Goal: Task Accomplishment & Management: Use online tool/utility

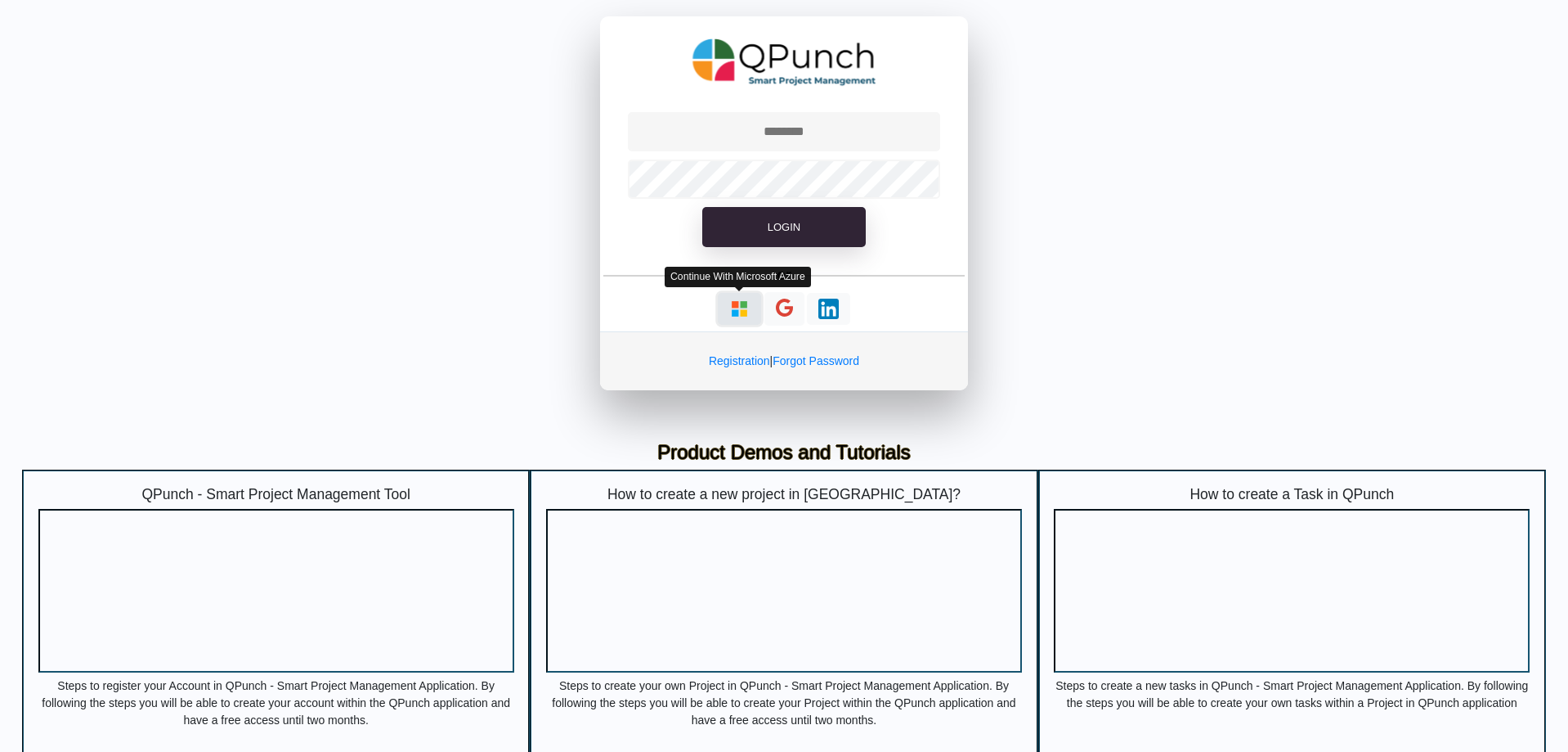
click at [741, 307] on img "button" at bounding box center [739, 308] width 20 height 20
click at [743, 311] on img "button" at bounding box center [739, 308] width 20 height 20
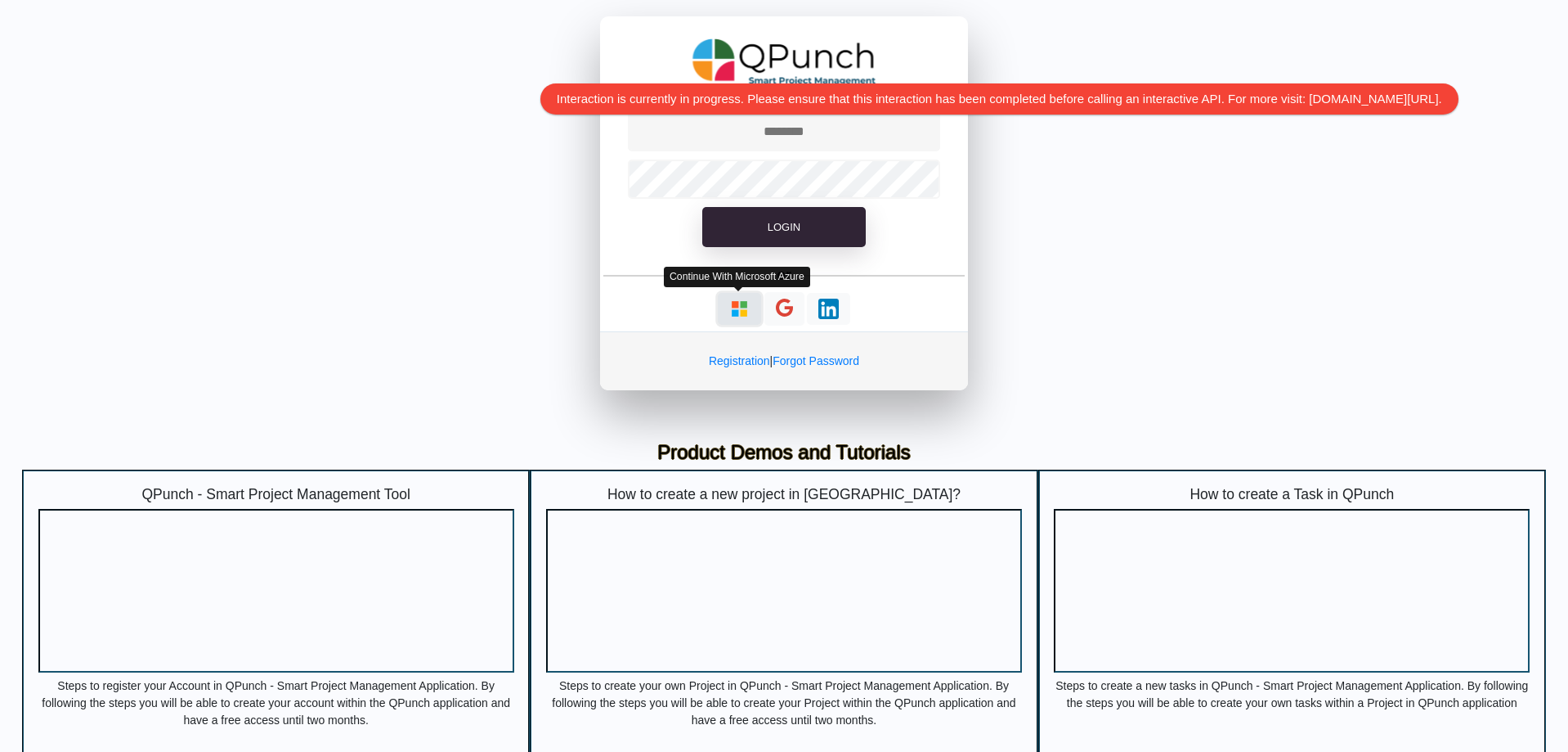
type input "**********"
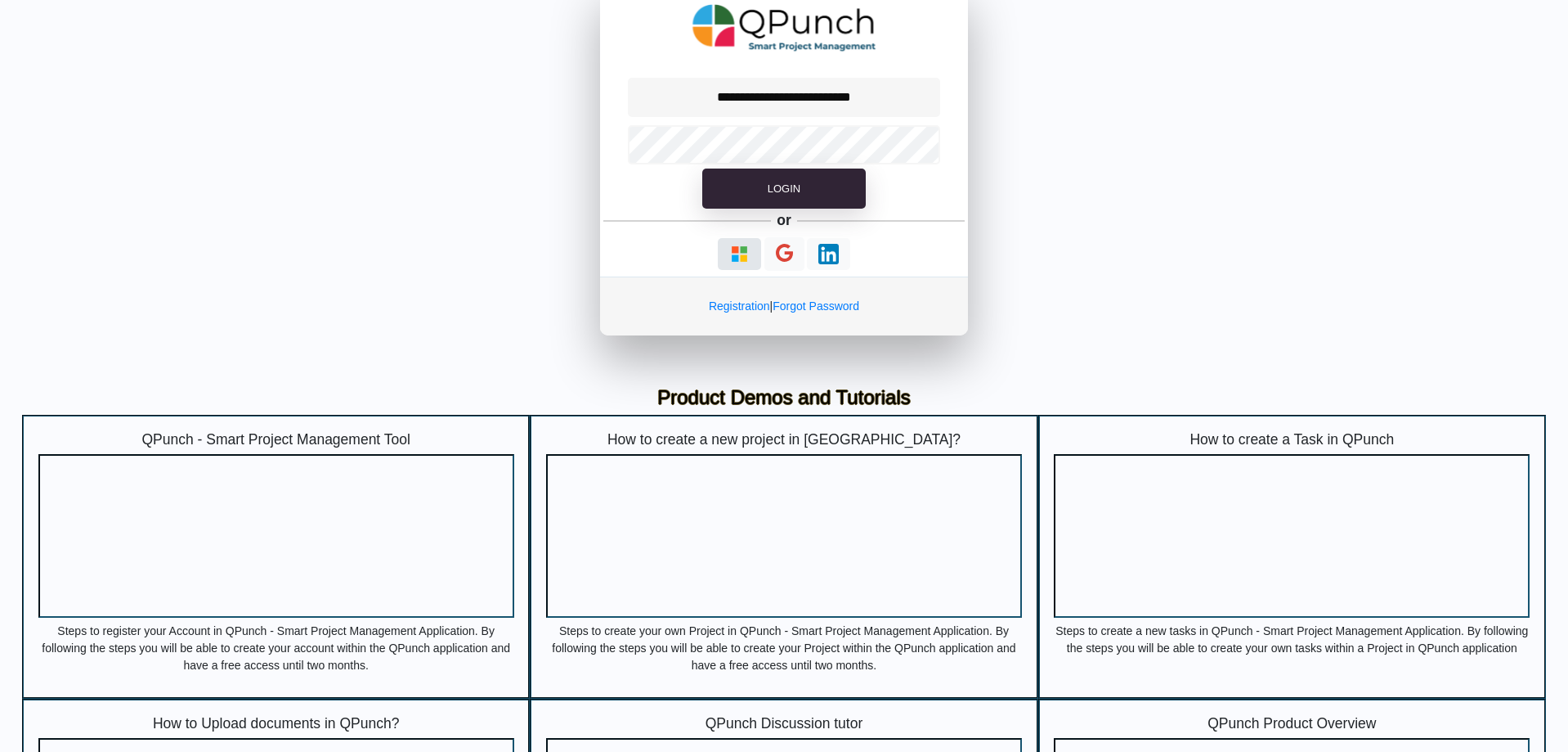
scroll to position [27, 0]
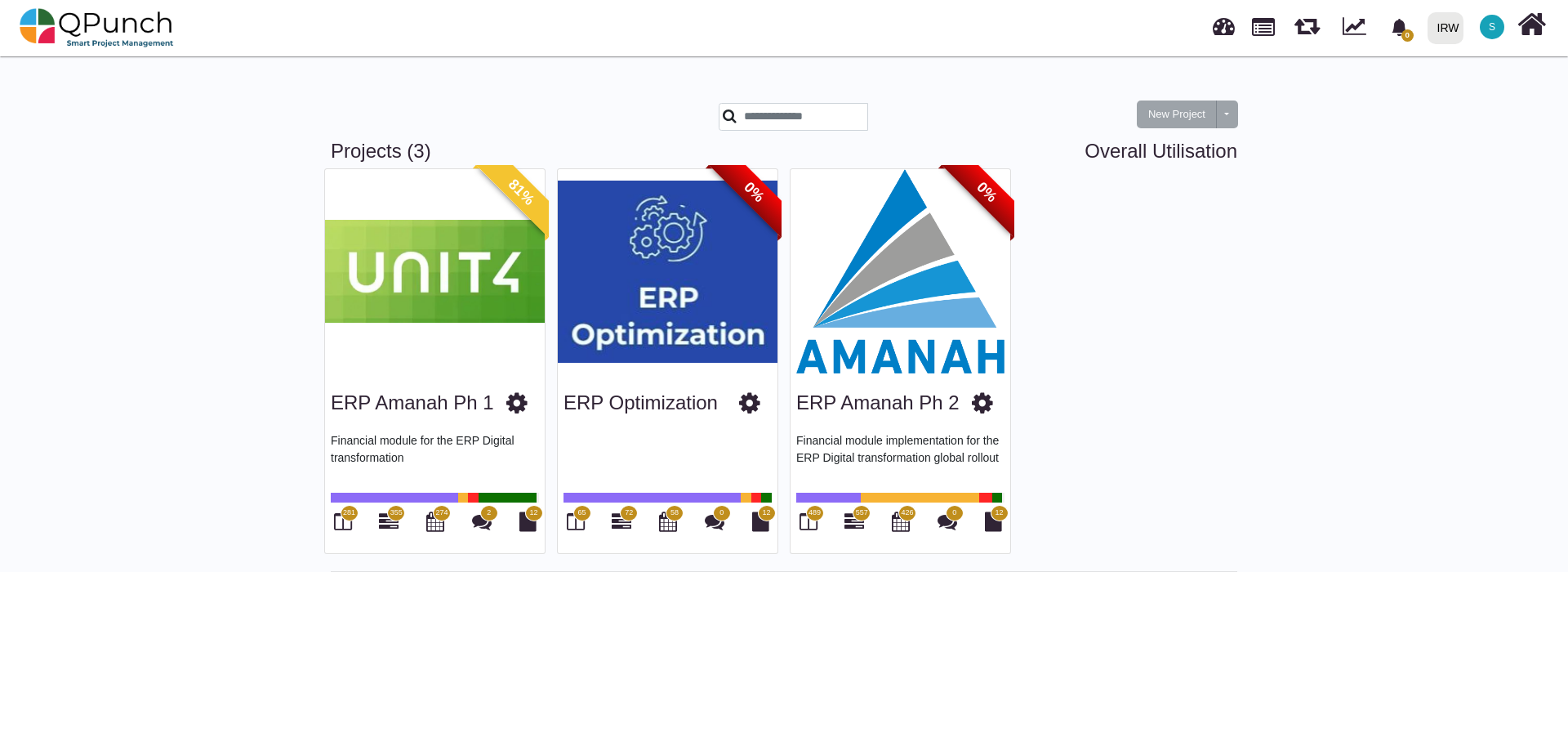
click at [878, 416] on div "ERP Amanah Ph 2" at bounding box center [900, 400] width 209 height 42
click at [884, 382] on div "ERP Amanah Ph 2" at bounding box center [878, 376] width 95 height 20
click at [980, 403] on icon at bounding box center [982, 402] width 21 height 24
click at [900, 356] on img at bounding box center [900, 271] width 219 height 204
click at [922, 212] on img at bounding box center [900, 271] width 219 height 204
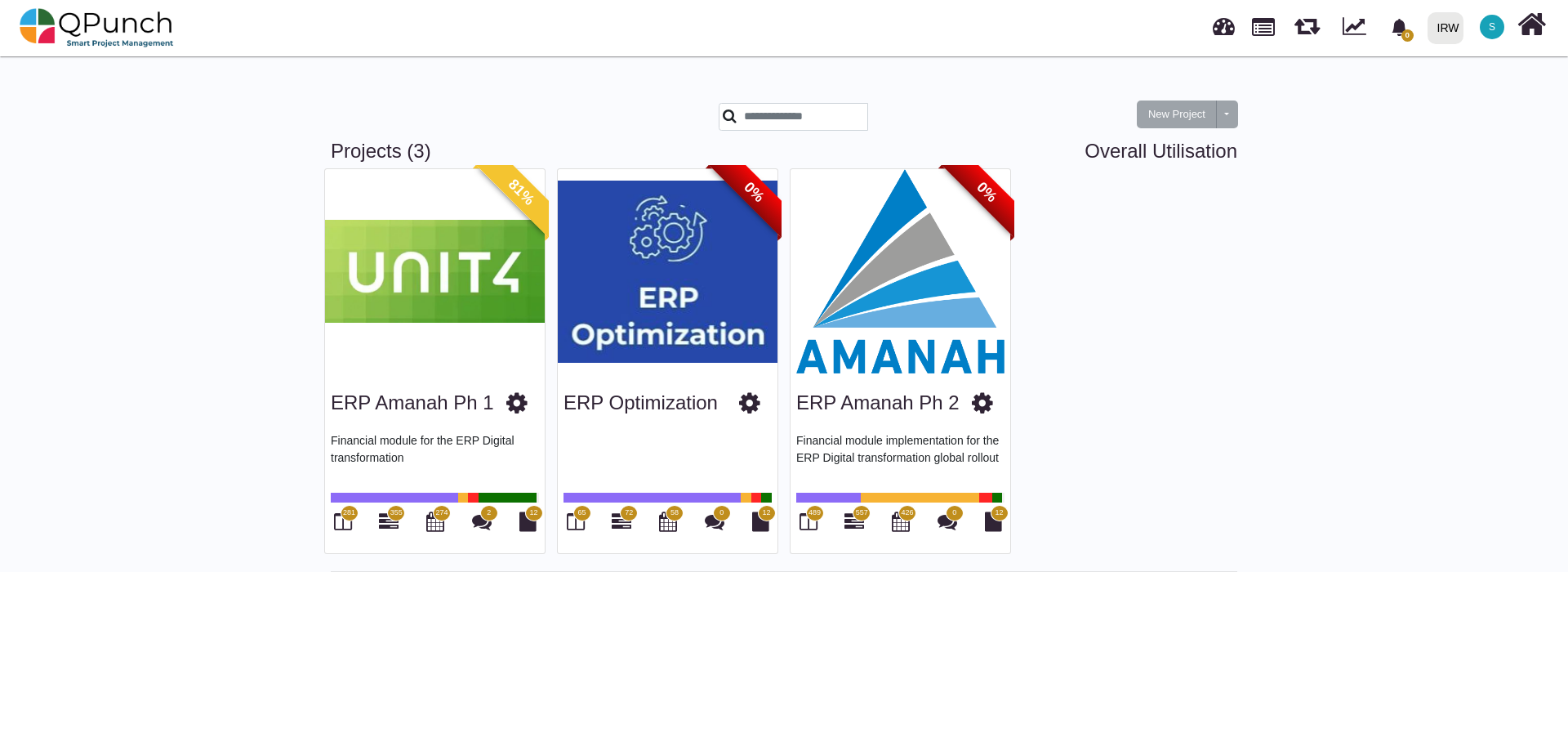
click at [896, 269] on img at bounding box center [900, 271] width 219 height 204
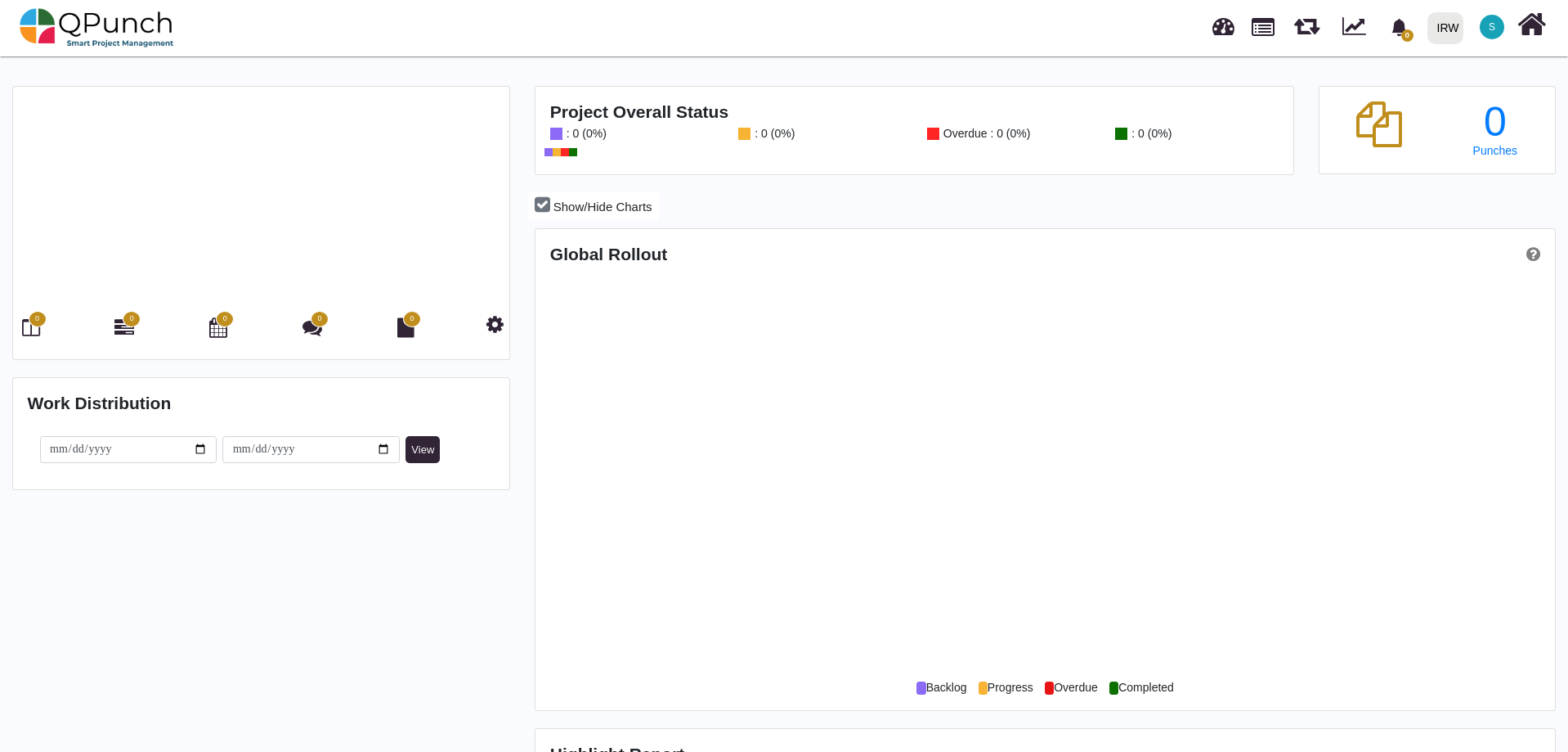
click at [897, 270] on div at bounding box center [1046, 474] width 991 height 409
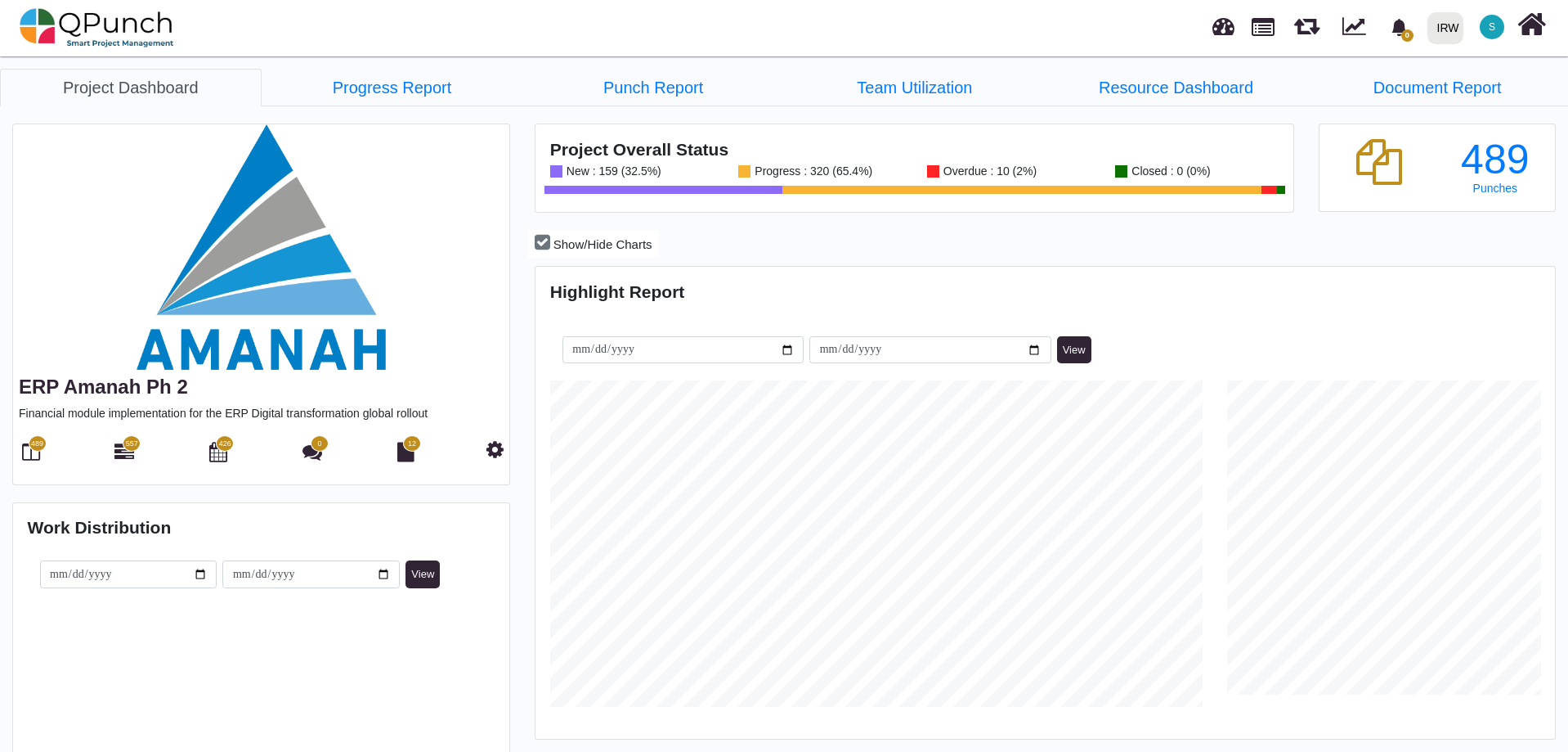
scroll to position [327, 338]
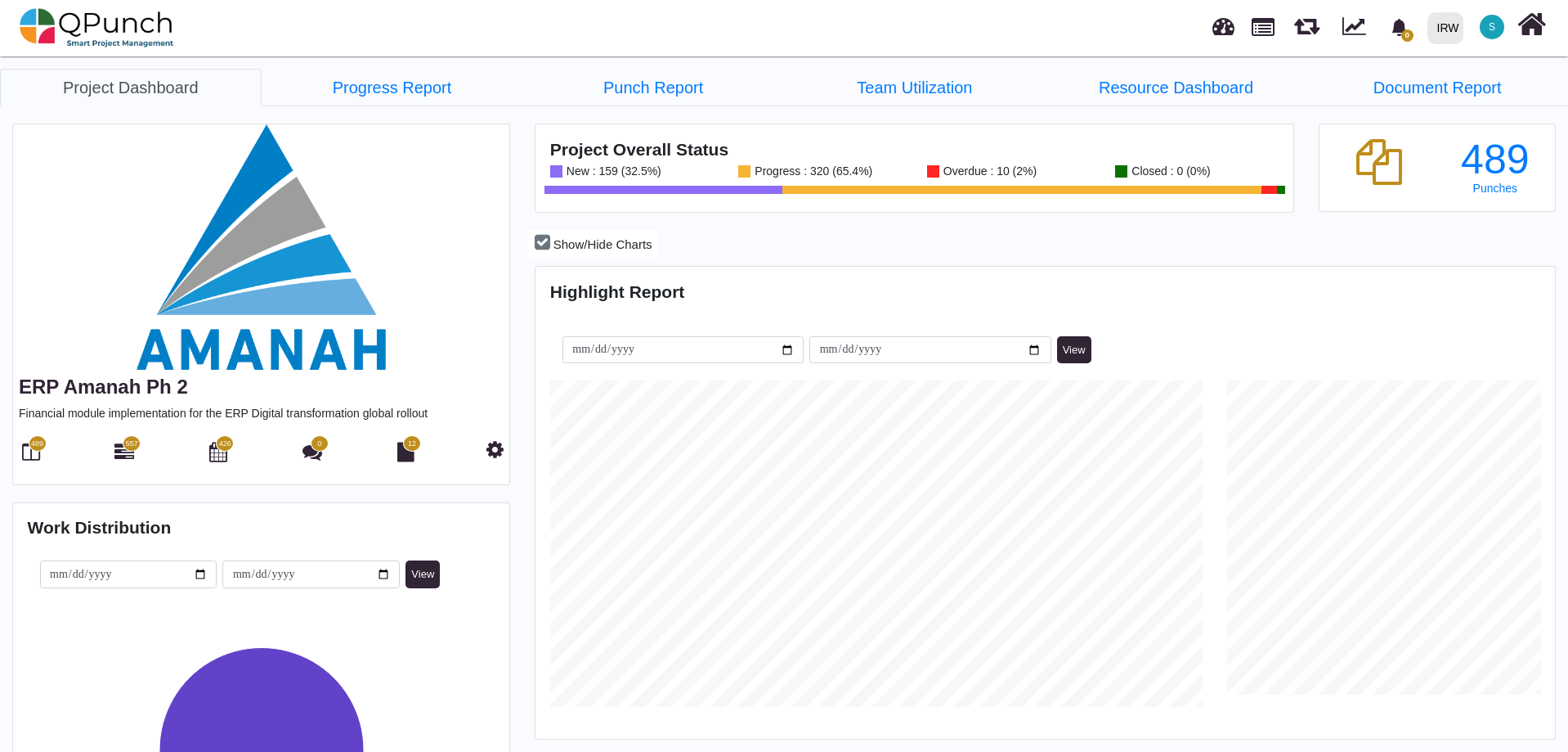
click at [162, 358] on img at bounding box center [261, 247] width 496 height 246
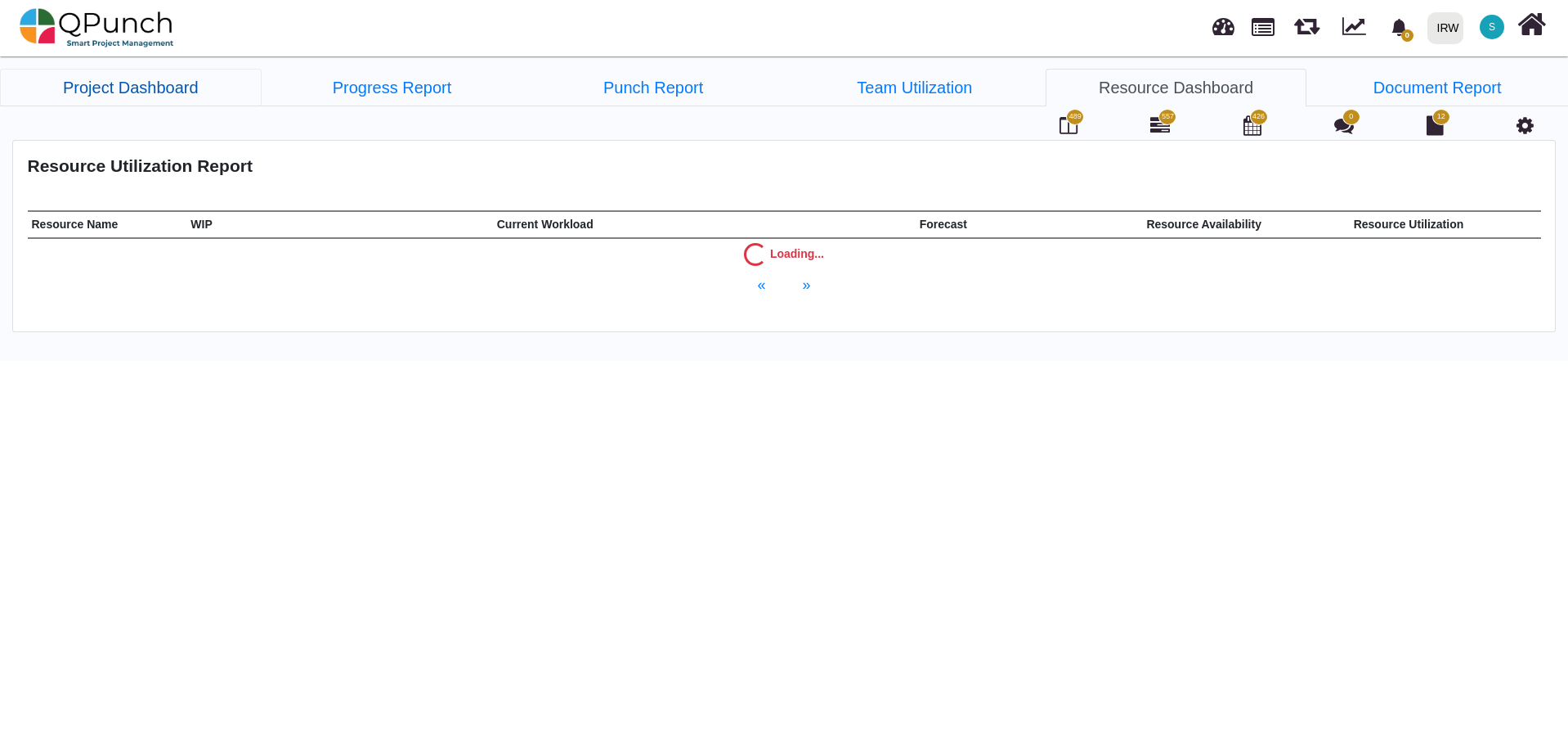
click at [108, 93] on link "Project Dashboard" at bounding box center [130, 87] width 261 height 38
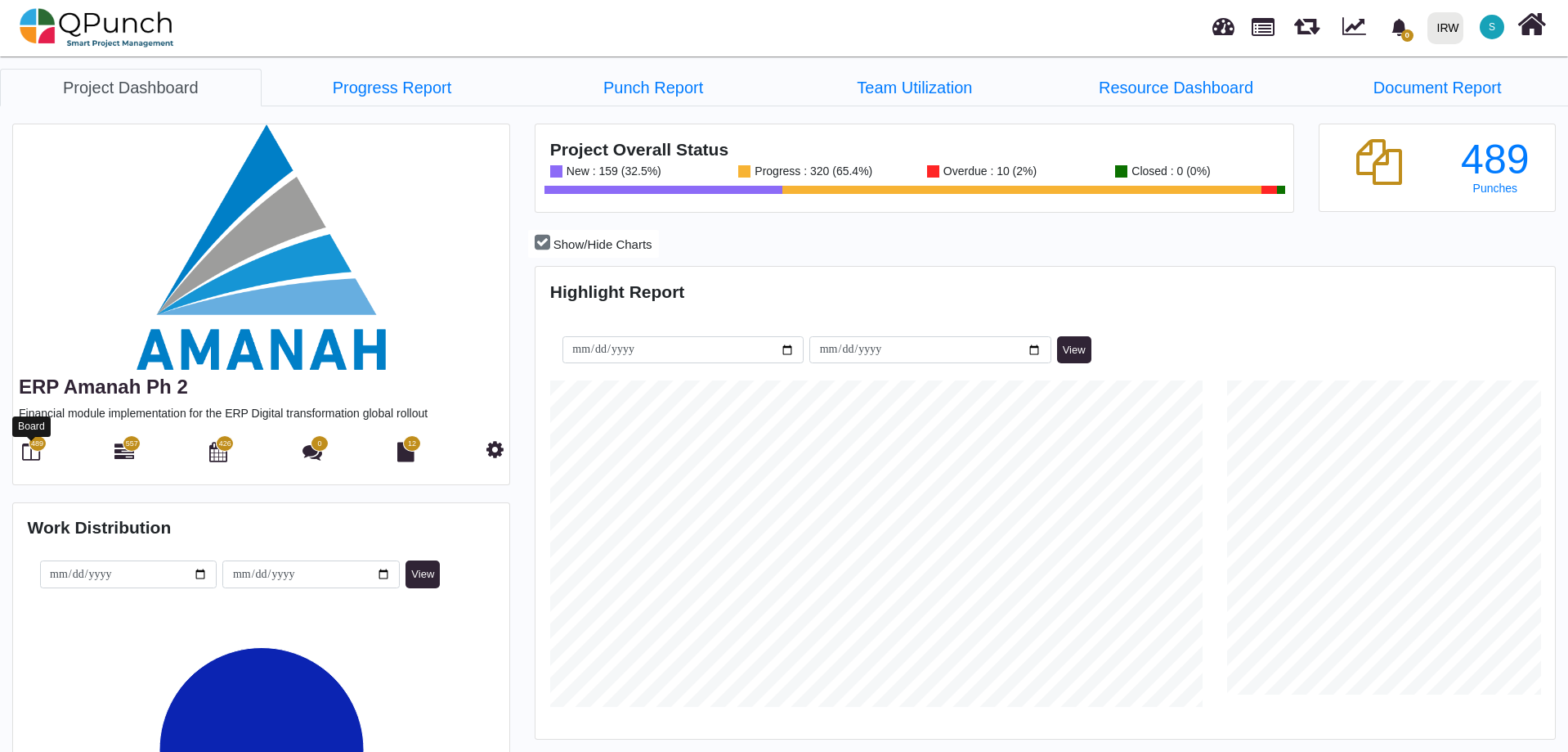
click at [26, 454] on icon at bounding box center [31, 451] width 18 height 19
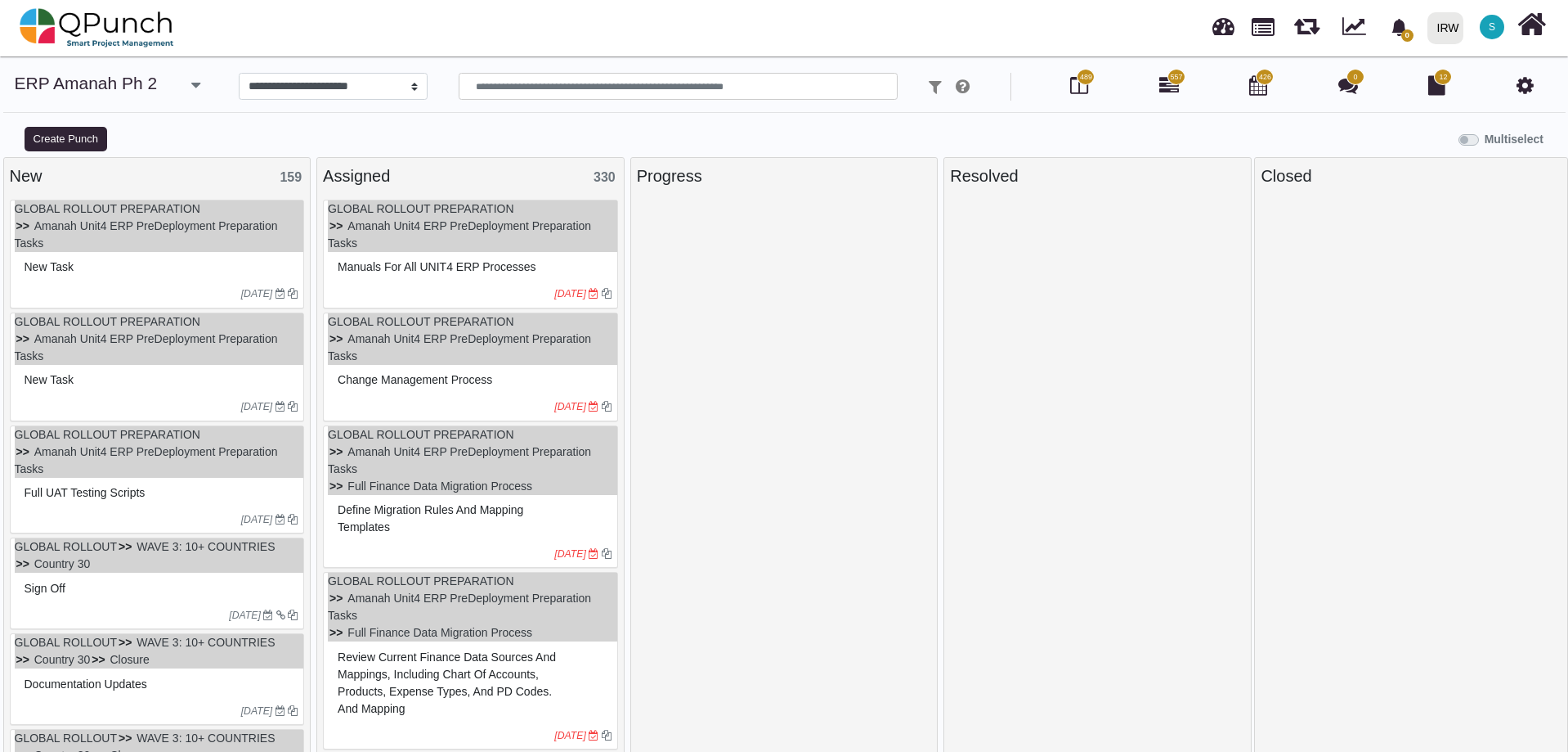
select select
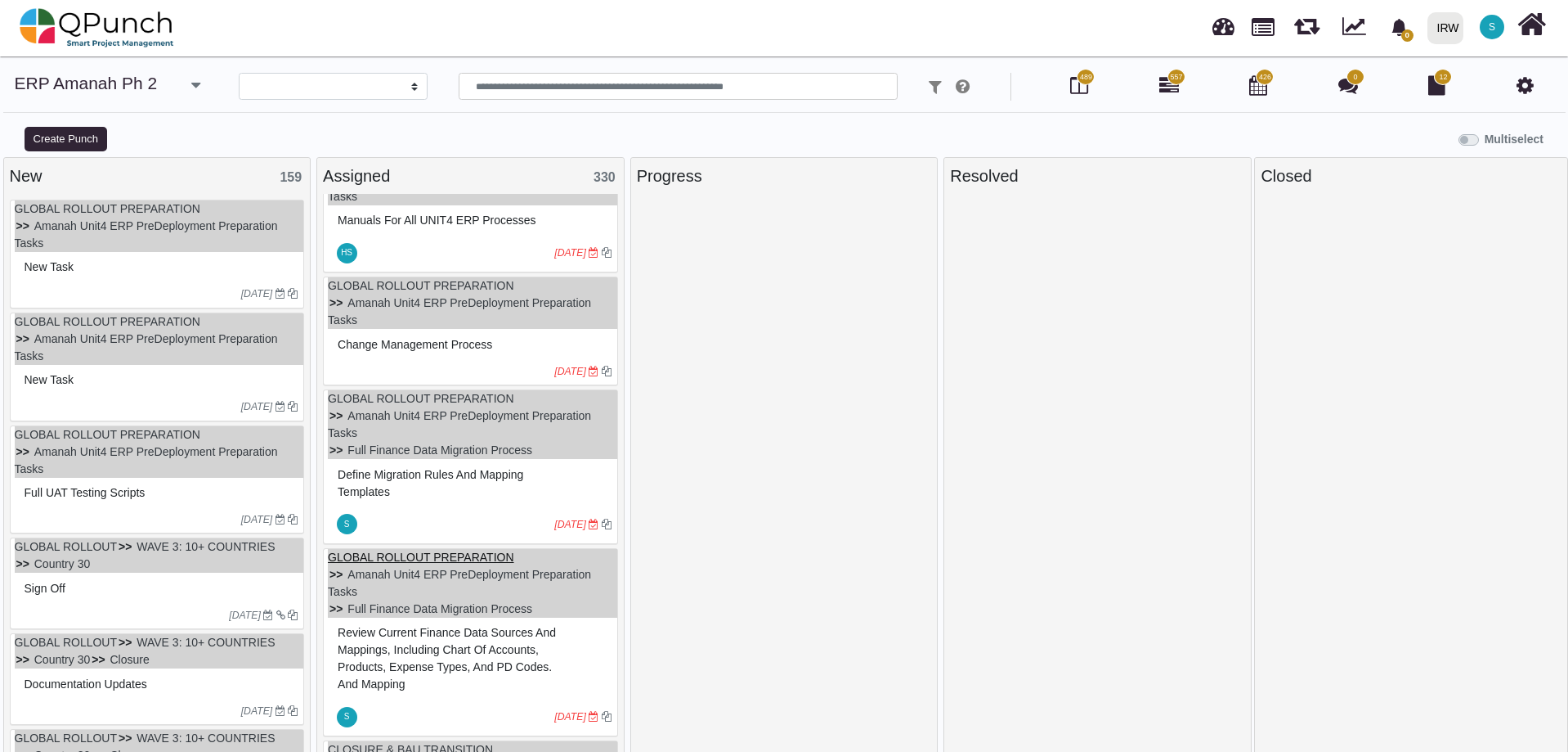
scroll to position [55, 0]
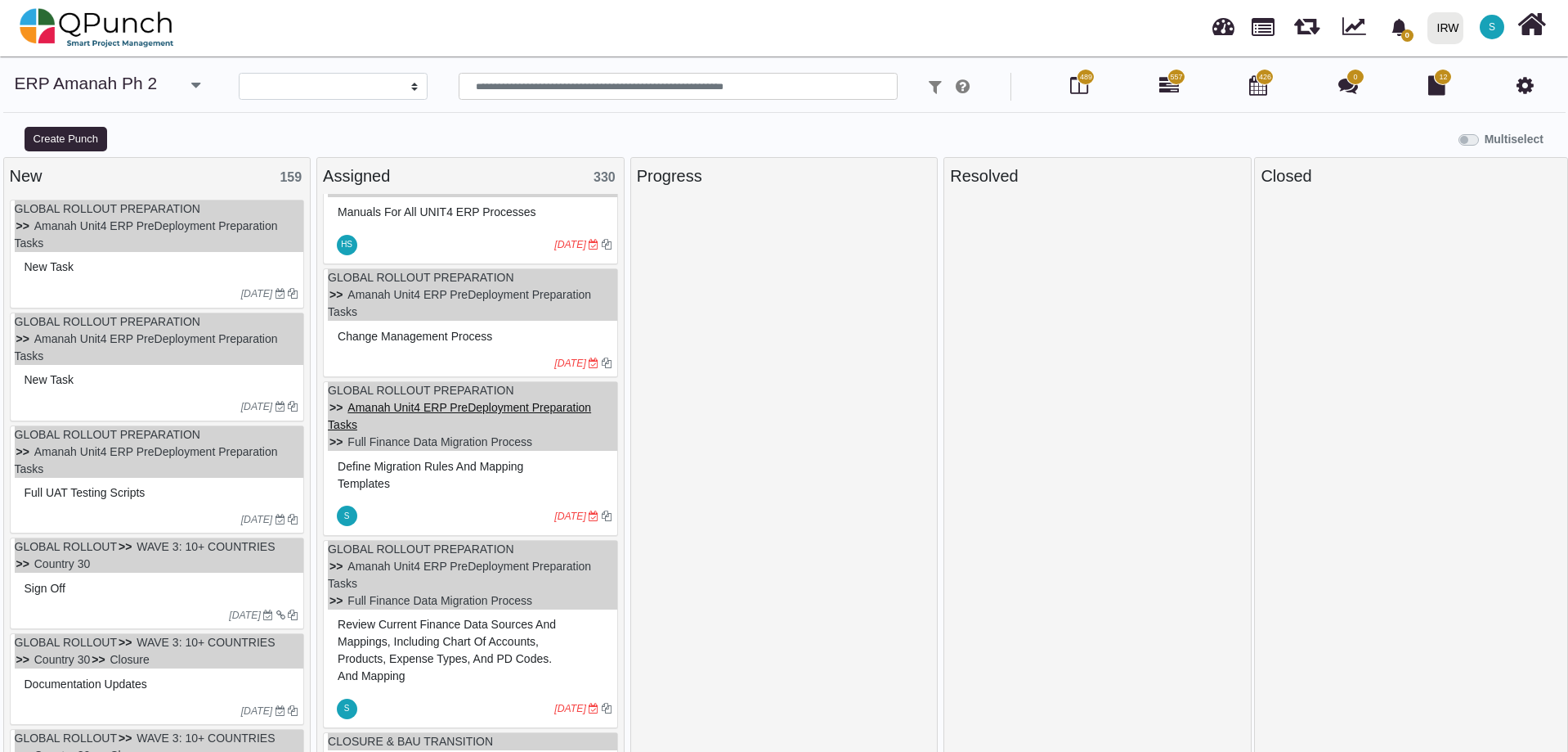
click at [417, 411] on link "Amanah Unit4 ERP PreDeployment Preparation Tasks" at bounding box center [459, 416] width 263 height 30
click at [417, 411] on div "**********" at bounding box center [784, 420] width 1568 height 695
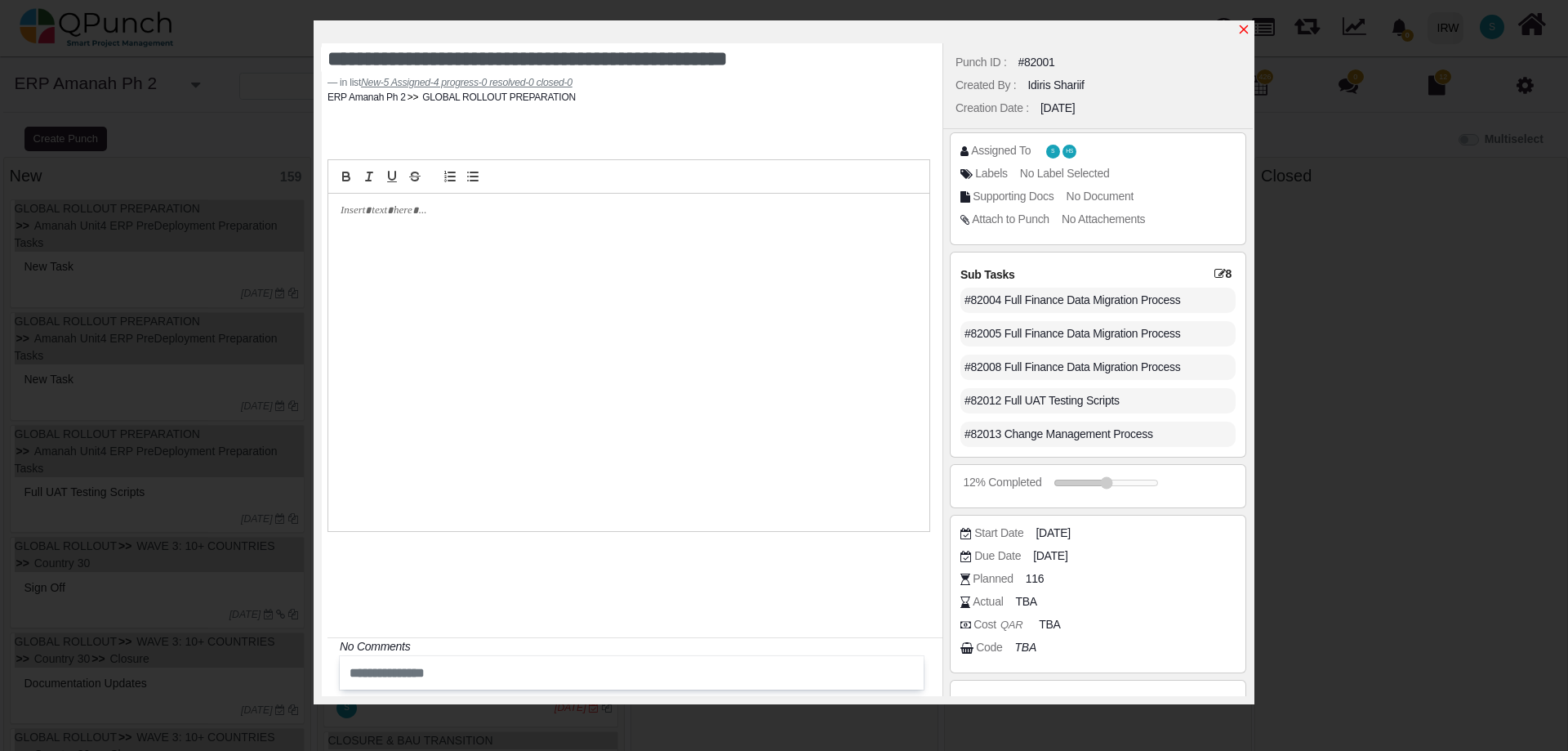
click at [1246, 28] on icon "x" at bounding box center [1244, 29] width 13 height 13
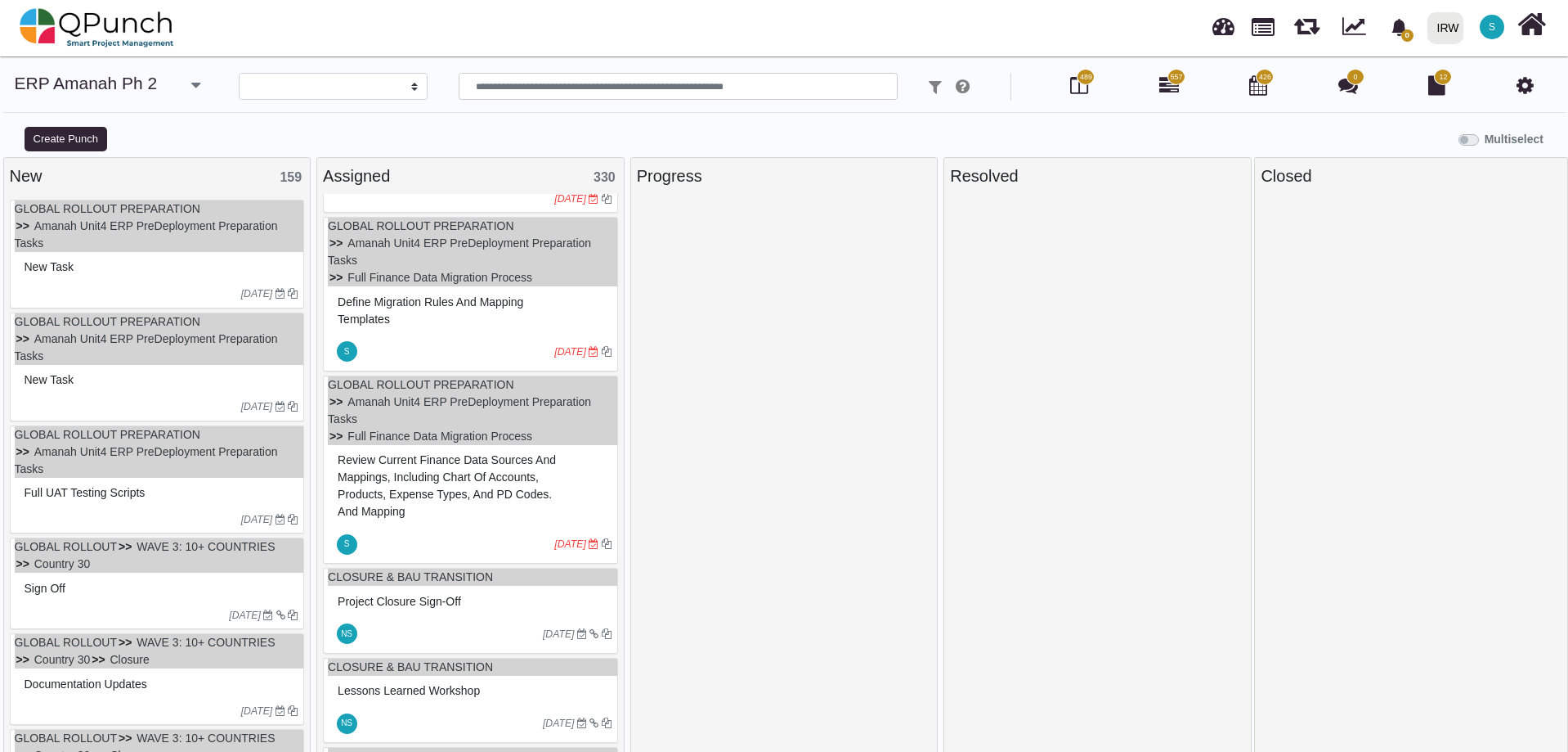
scroll to position [218, 0]
click at [477, 483] on span "Review current finance data sources and mappings, including Chart of Accounts, …" at bounding box center [446, 485] width 218 height 64
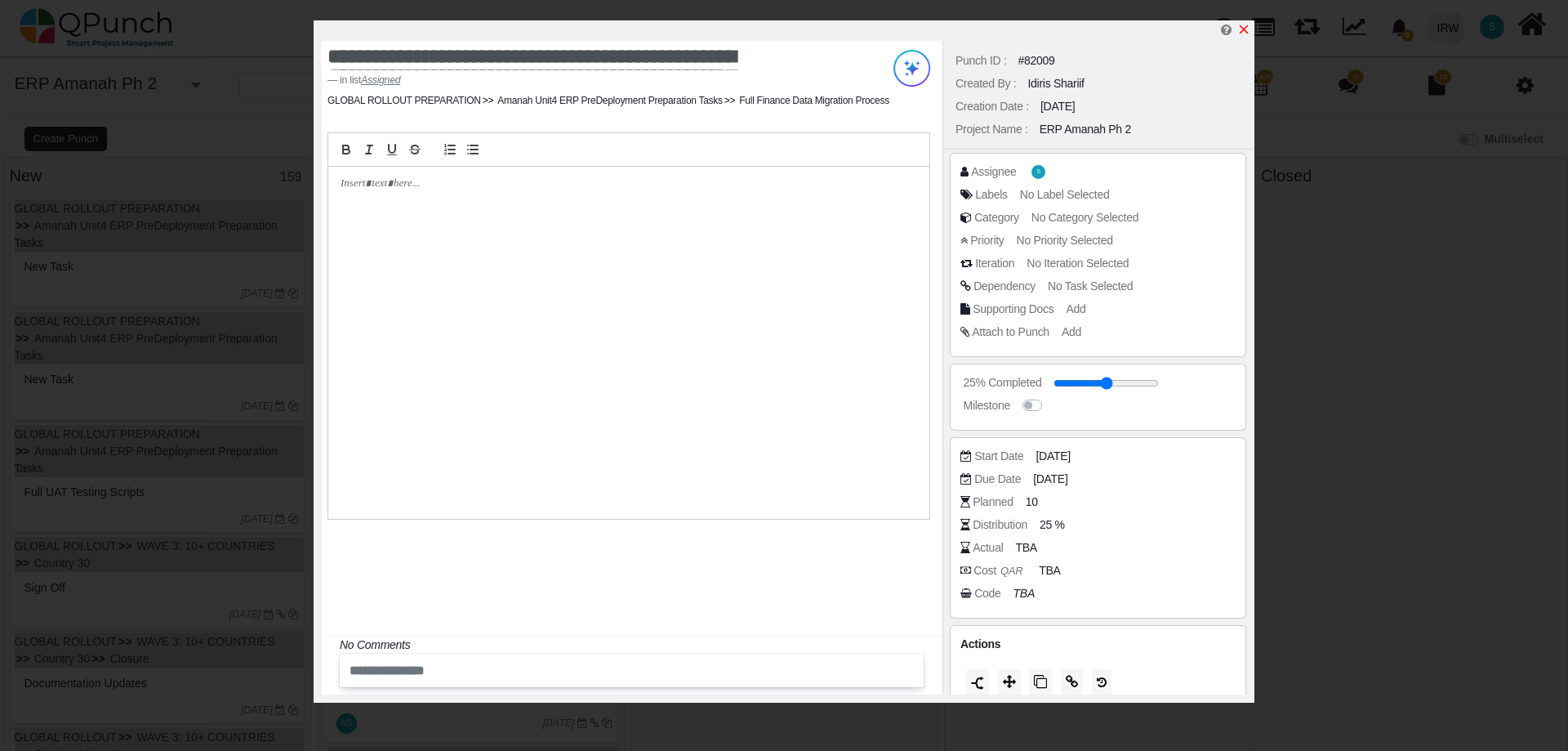
click at [1241, 28] on icon "x" at bounding box center [1244, 29] width 9 height 9
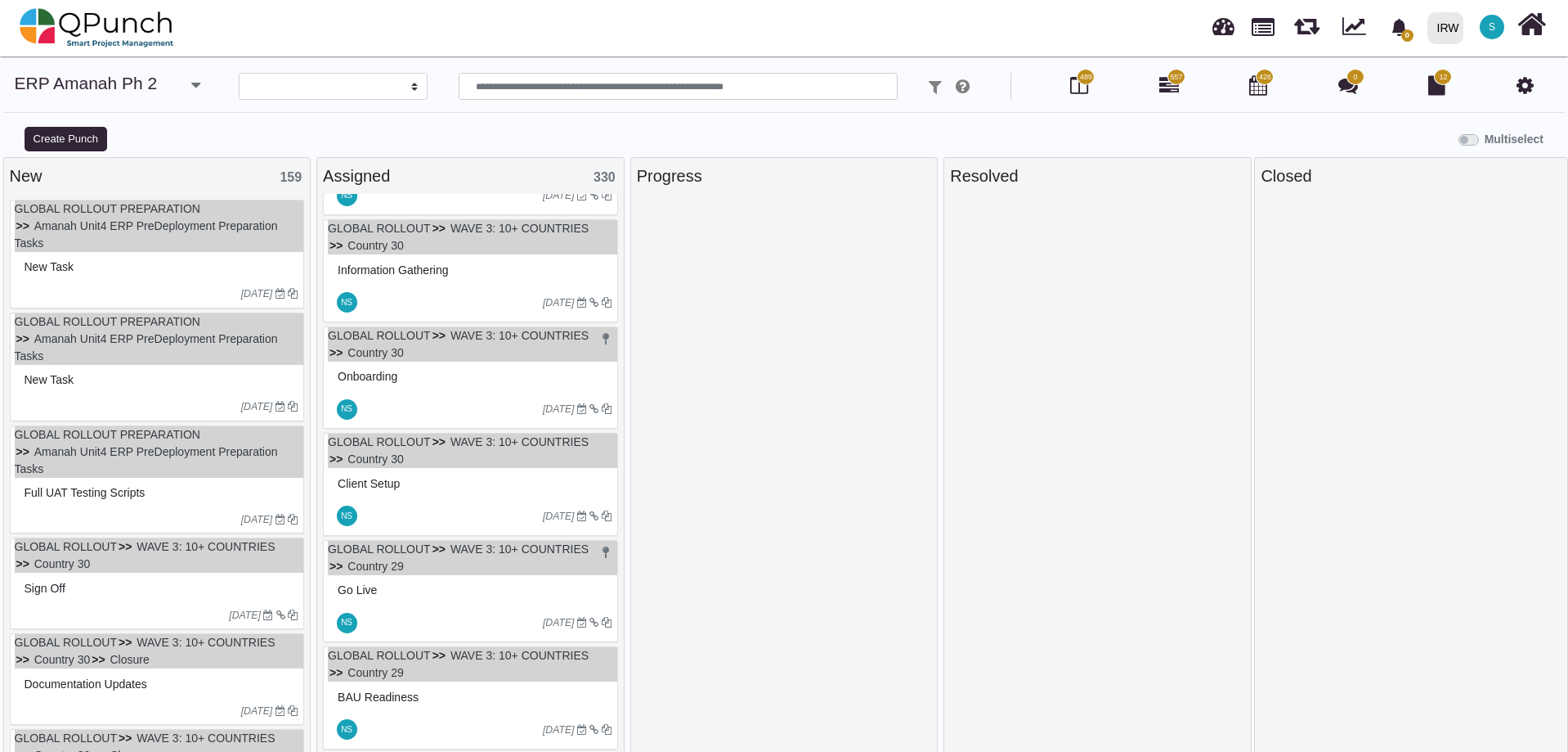
scroll to position [1453, 0]
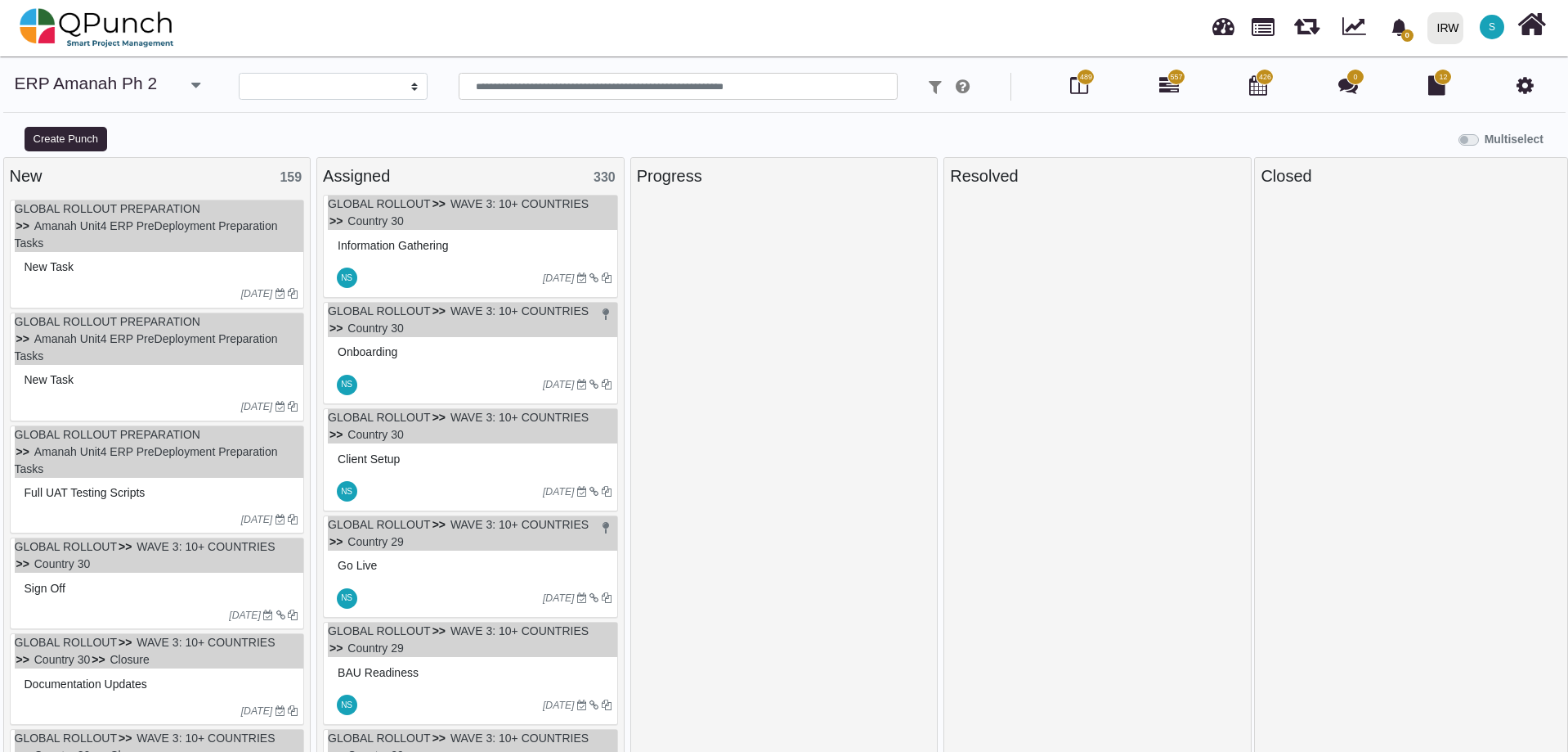
click at [1520, 84] on icon at bounding box center [1525, 84] width 18 height 19
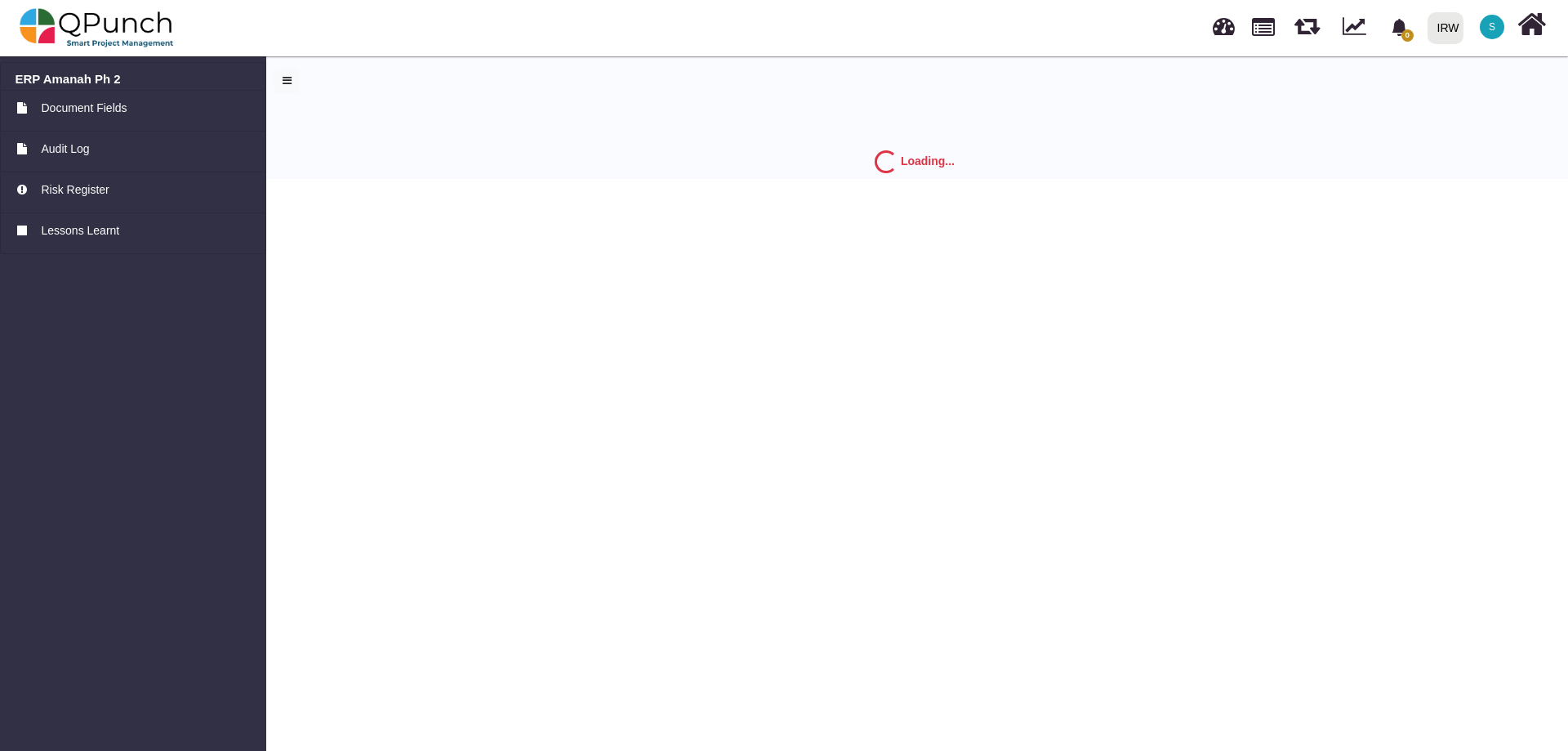
click at [104, 33] on img at bounding box center [96, 28] width 154 height 49
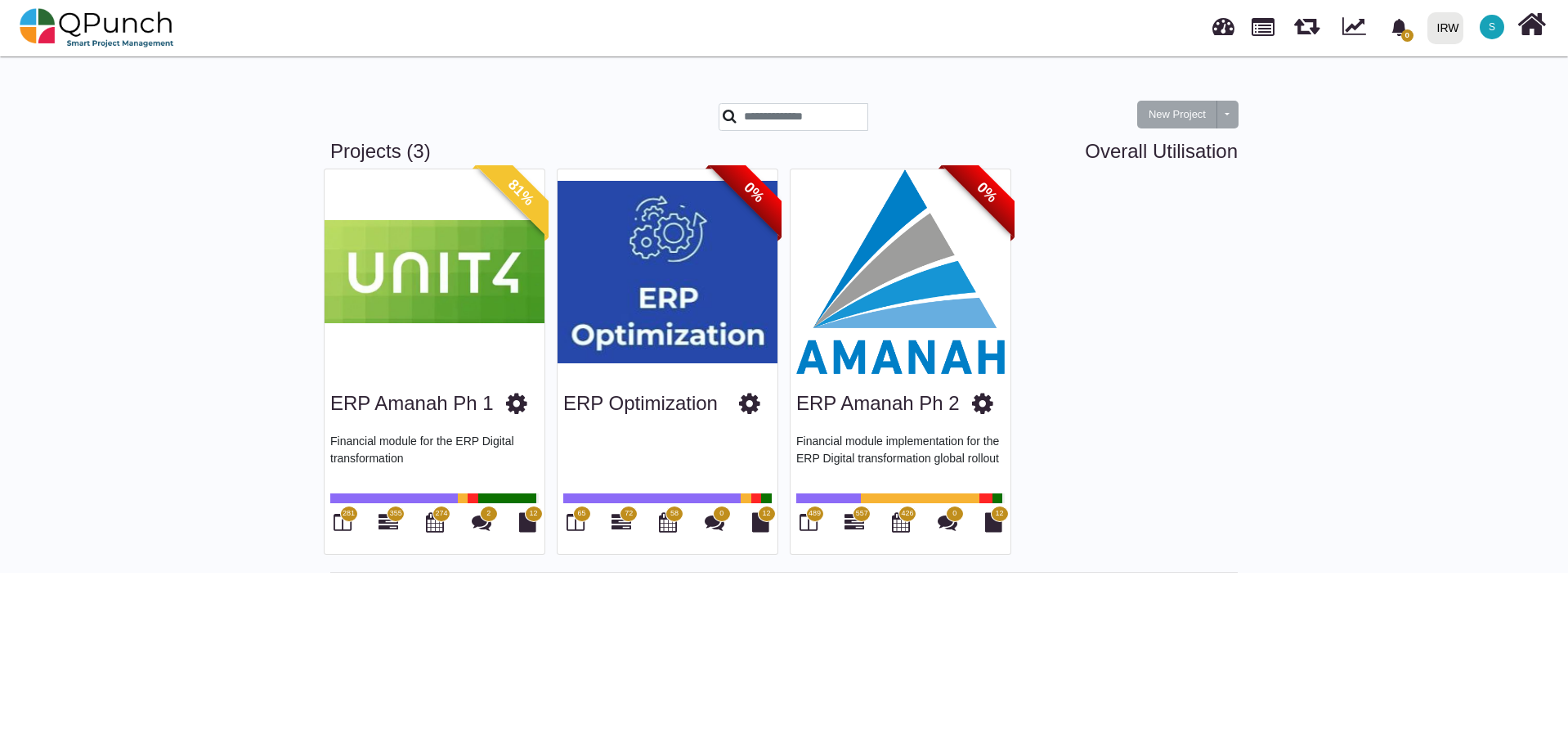
click at [898, 425] on div "ERP Amanah Ph 2 Financial module implementation for the ERP Digital transformat…" at bounding box center [901, 463] width 220 height 180
click at [909, 351] on img at bounding box center [901, 272] width 220 height 205
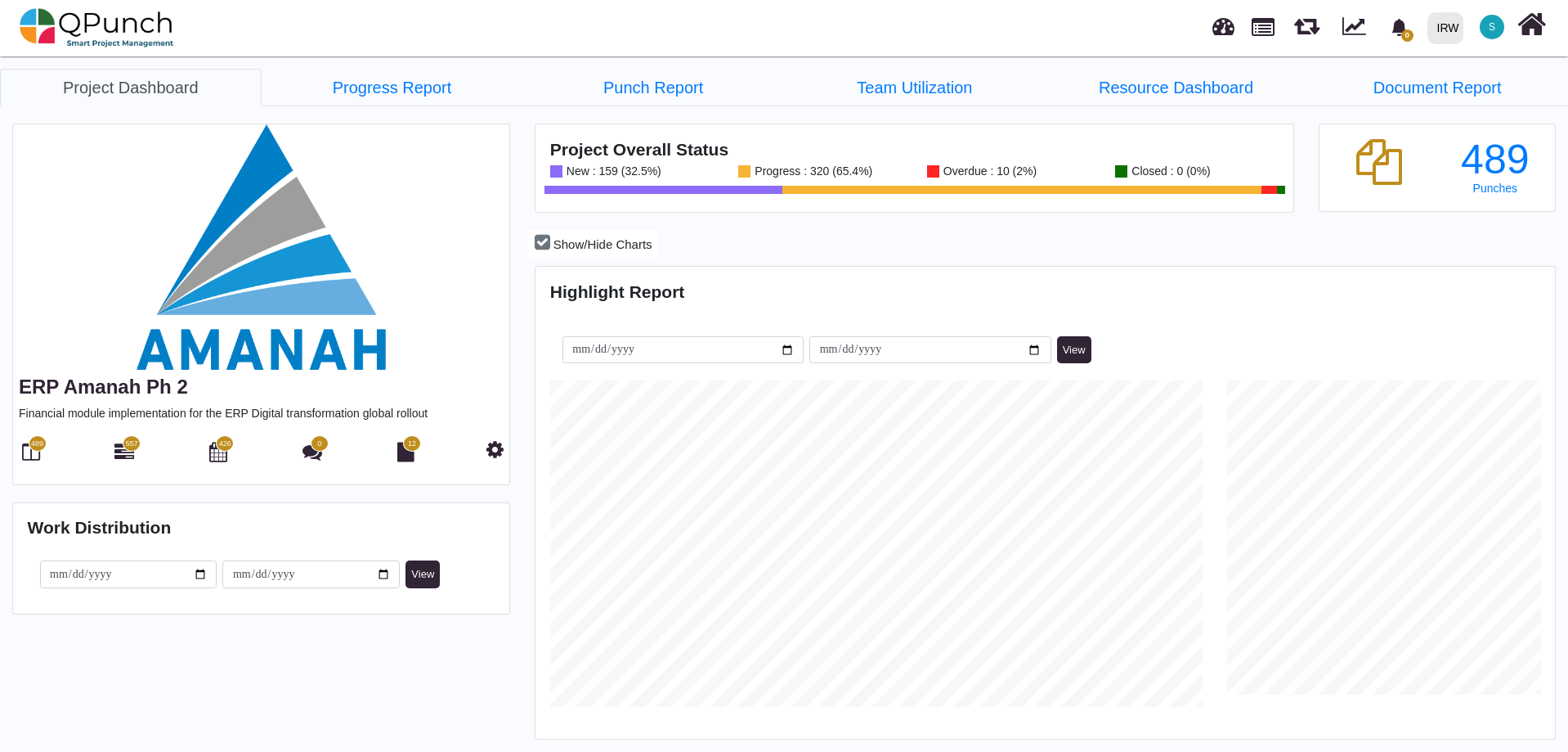
scroll to position [450, 1015]
click at [27, 457] on icon at bounding box center [31, 451] width 18 height 19
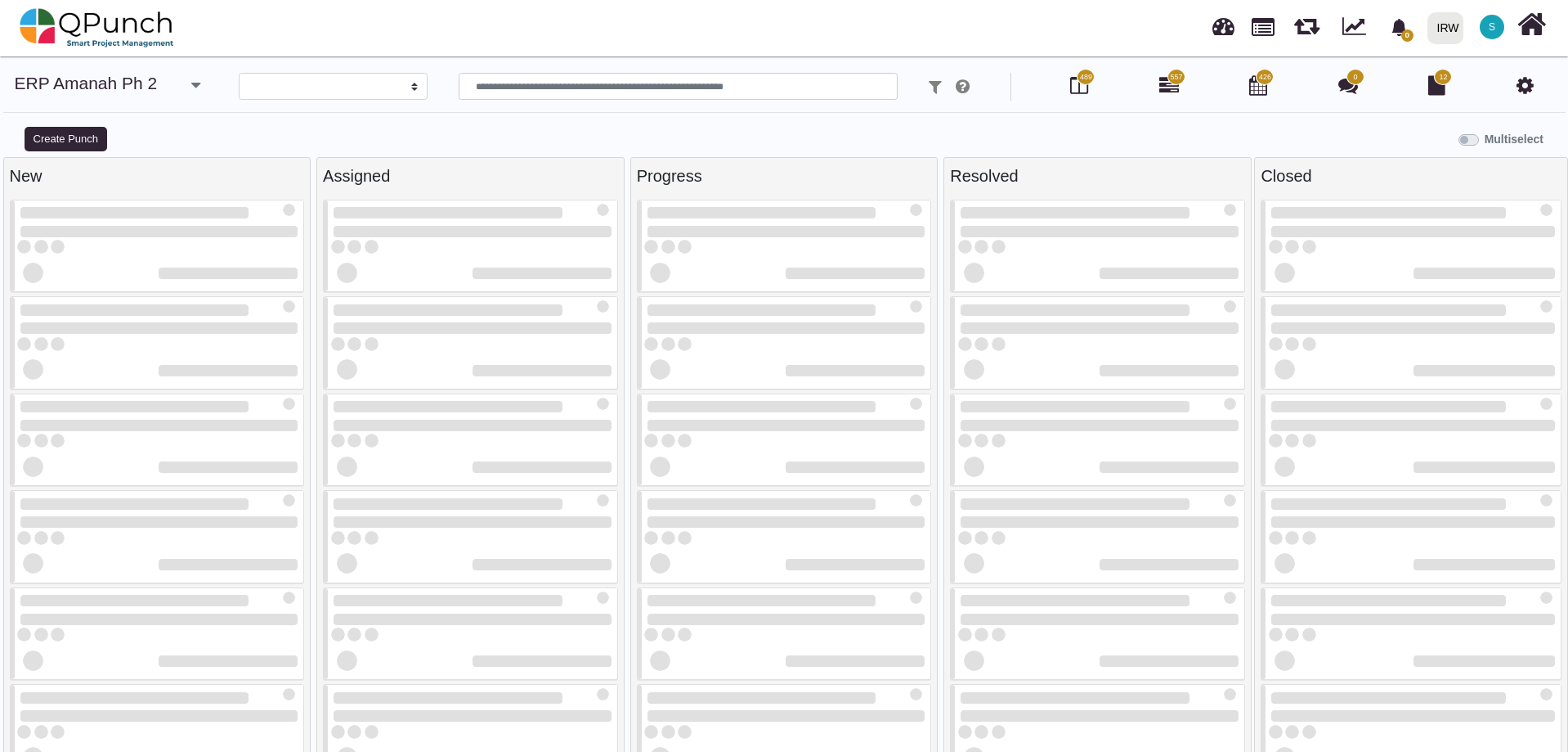
select select
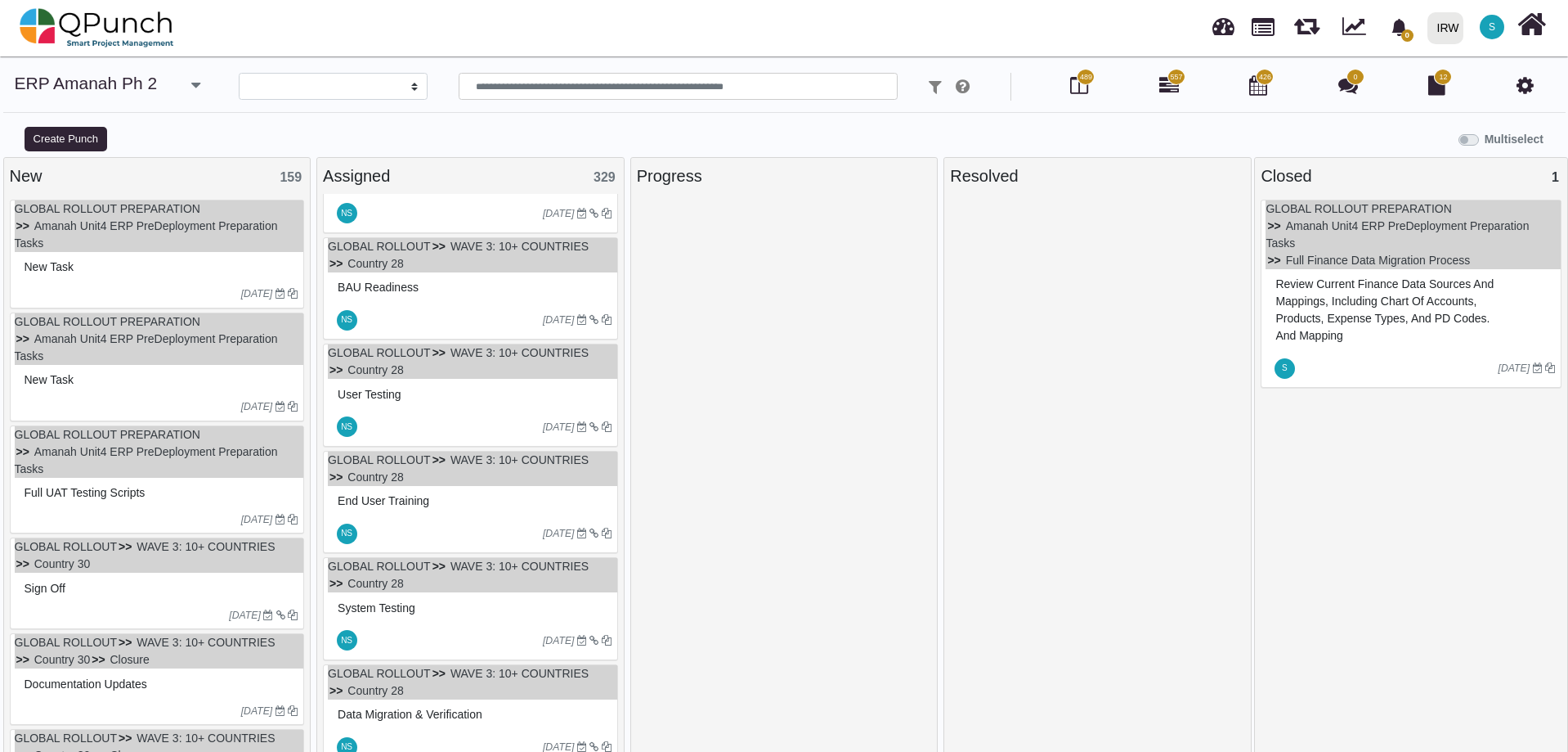
scroll to position [3208, 0]
